Goal: Task Accomplishment & Management: Manage account settings

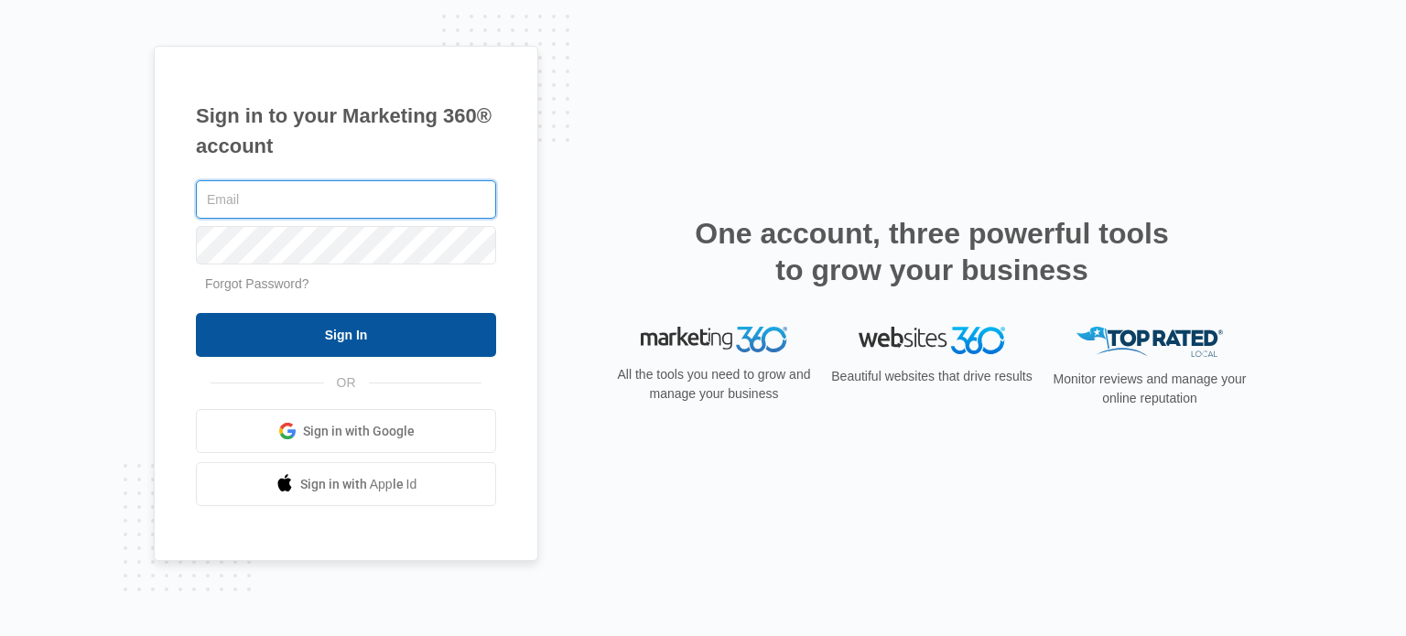
type input "[EMAIL_ADDRESS][DOMAIN_NAME]"
click at [352, 338] on input "Sign In" at bounding box center [346, 335] width 300 height 44
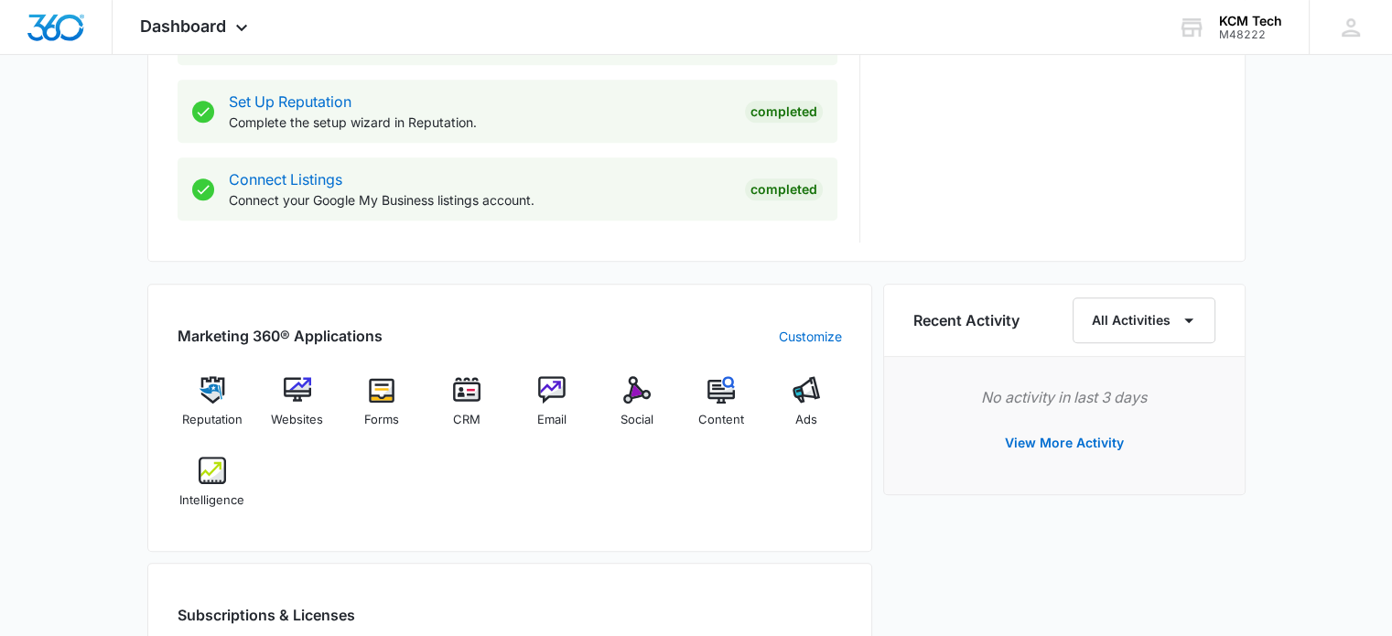
scroll to position [1007, 0]
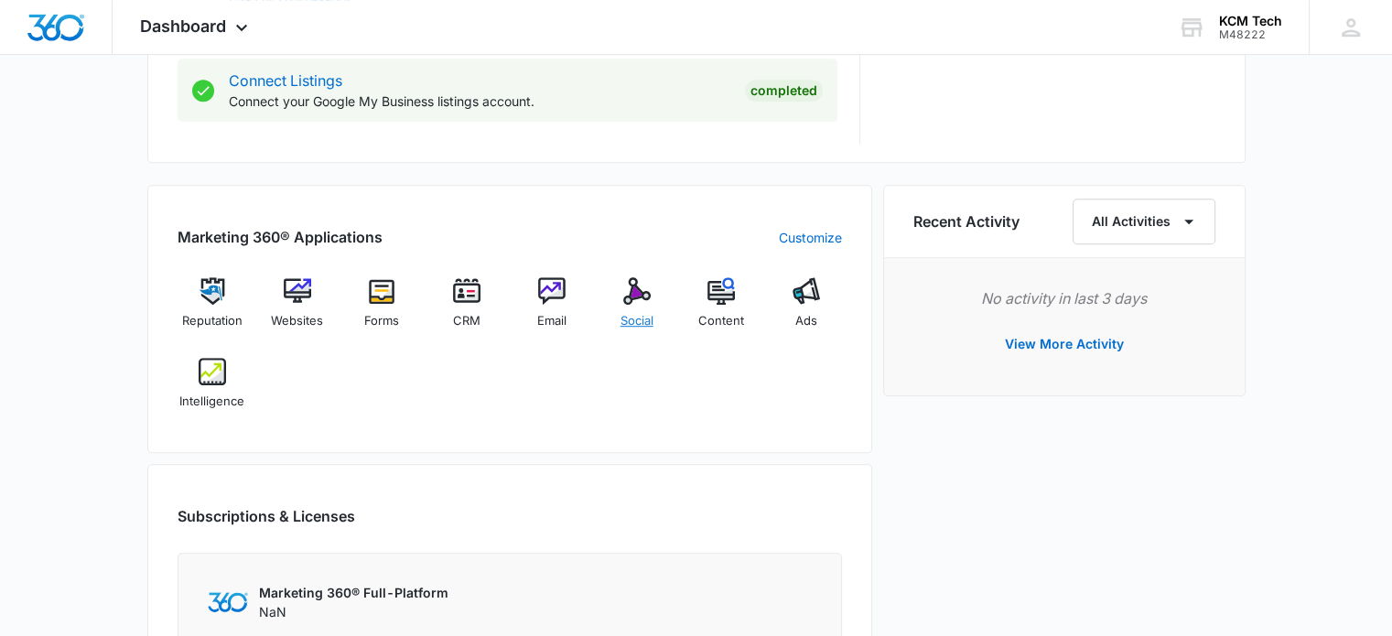
click at [634, 300] on img at bounding box center [636, 290] width 27 height 27
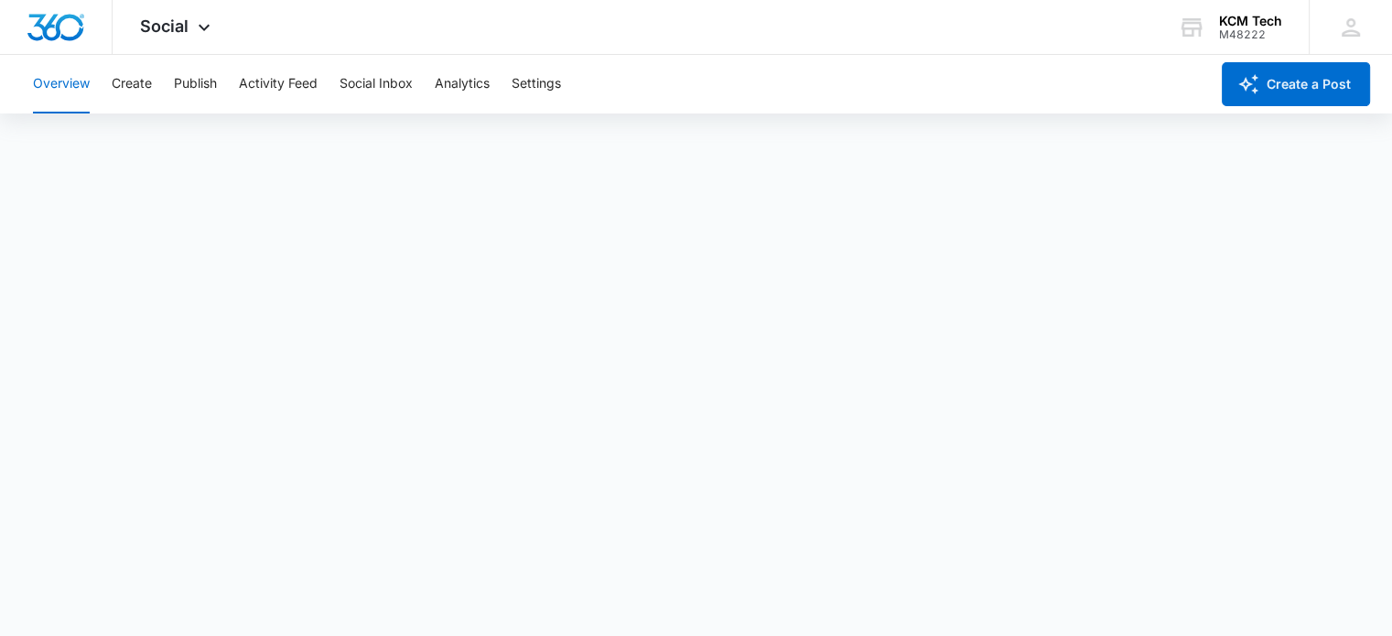
scroll to position [5, 0]
click at [1234, 31] on div "M48222" at bounding box center [1250, 34] width 63 height 13
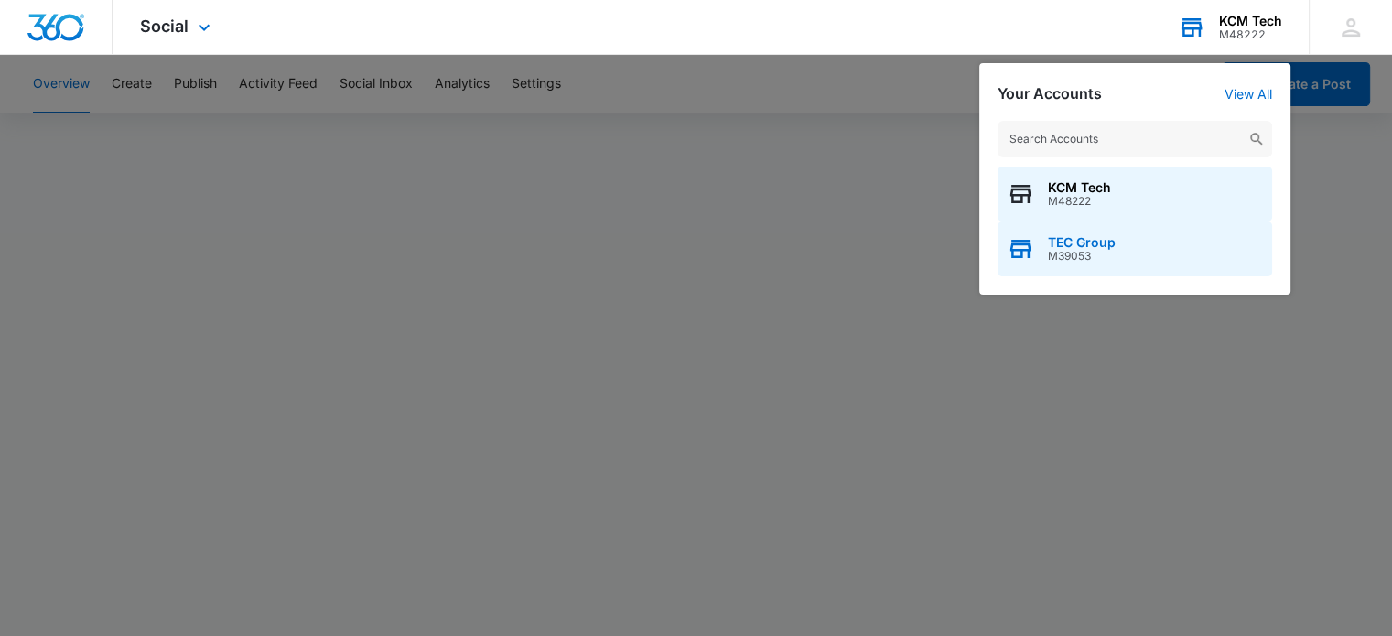
click at [1101, 259] on span "M39053" at bounding box center [1082, 256] width 68 height 13
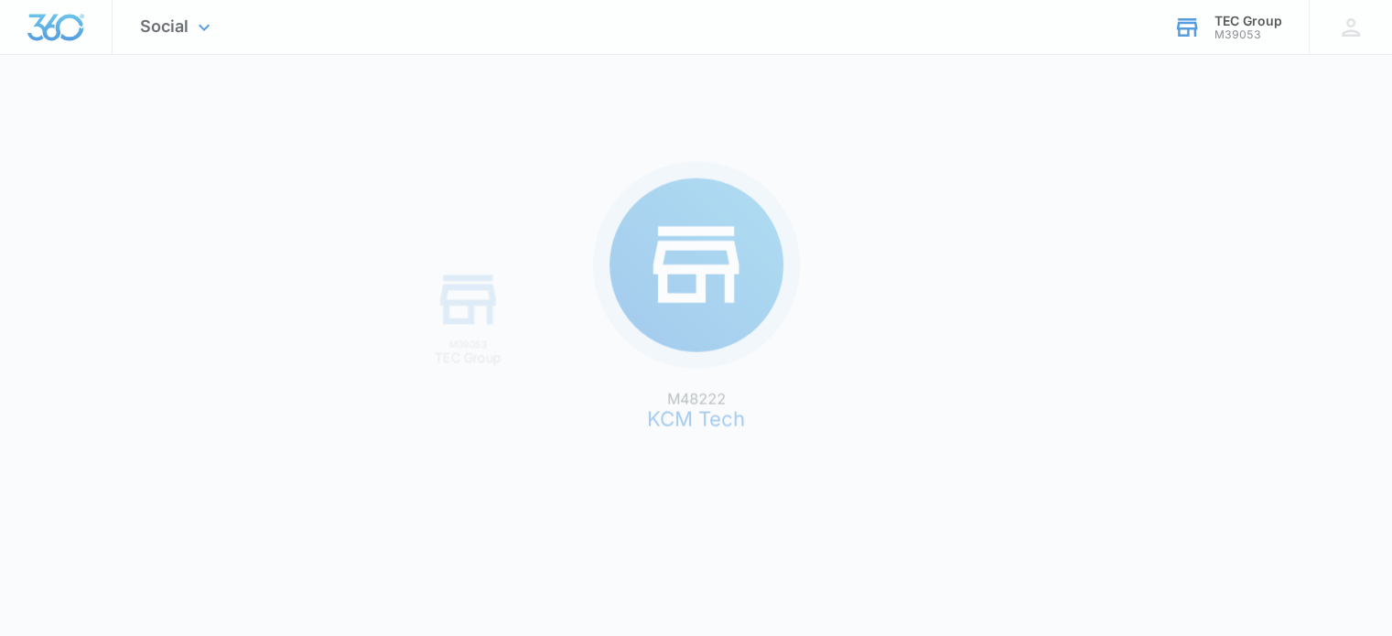
scroll to position [0, 0]
